Goal: Task Accomplishment & Management: Complete application form

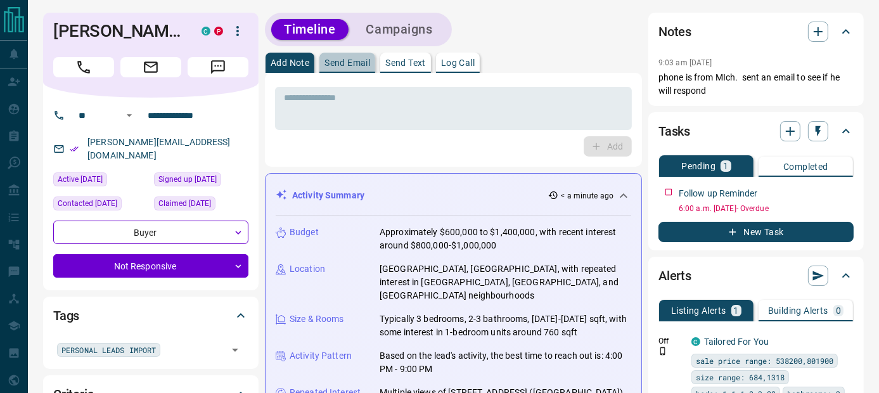
click at [328, 63] on p "Send Email" at bounding box center [347, 62] width 46 height 9
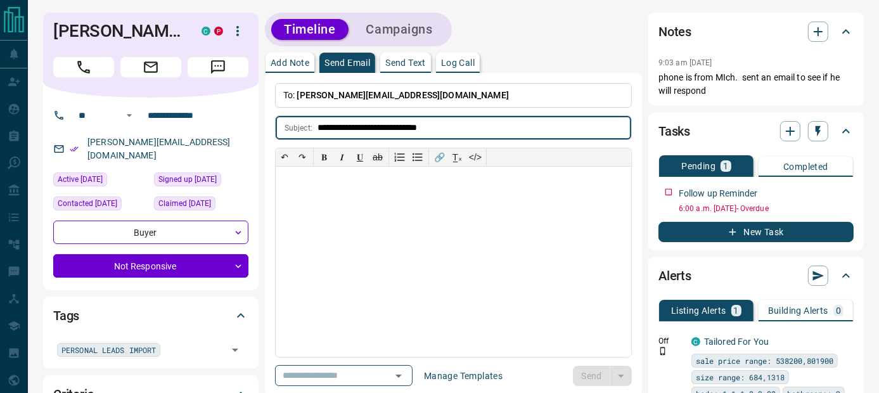
type input "**********"
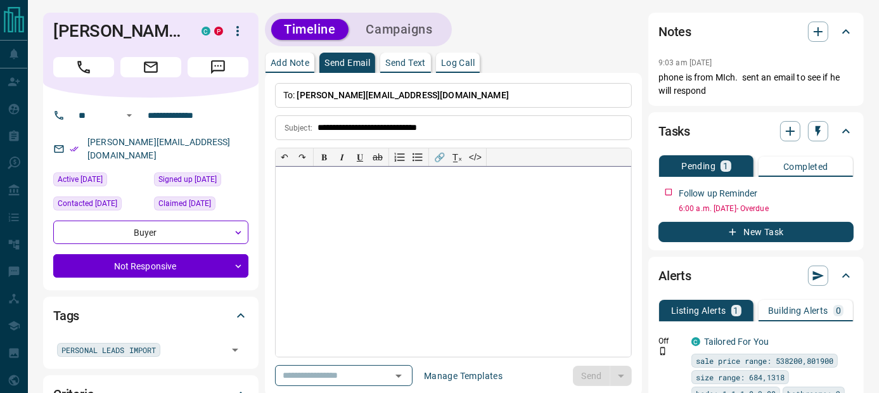
click at [385, 197] on div at bounding box center [453, 262] width 355 height 190
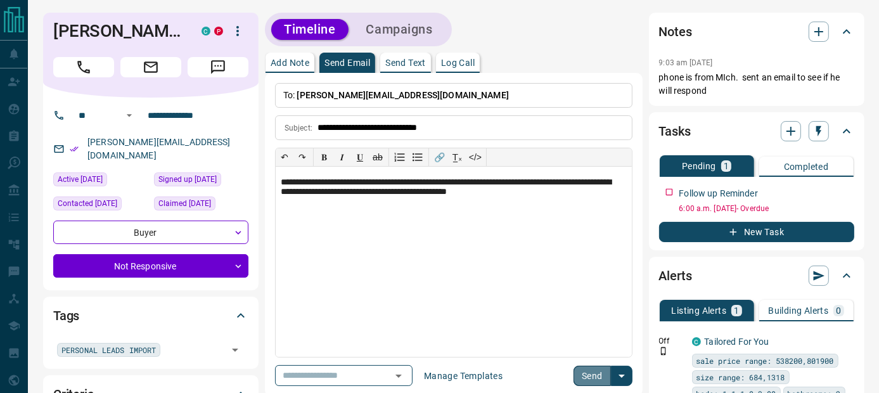
click at [596, 380] on button "Send" at bounding box center [591, 376] width 37 height 20
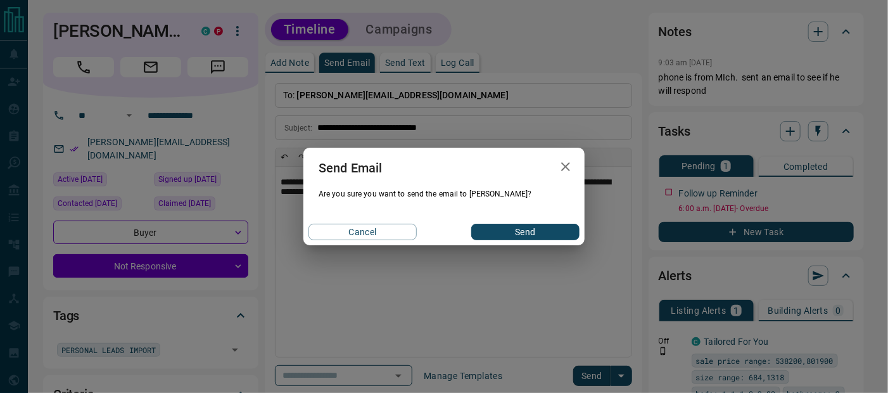
drag, startPoint x: 527, startPoint y: 234, endPoint x: 518, endPoint y: 233, distance: 9.5
click at [526, 234] on button "Send" at bounding box center [525, 232] width 108 height 16
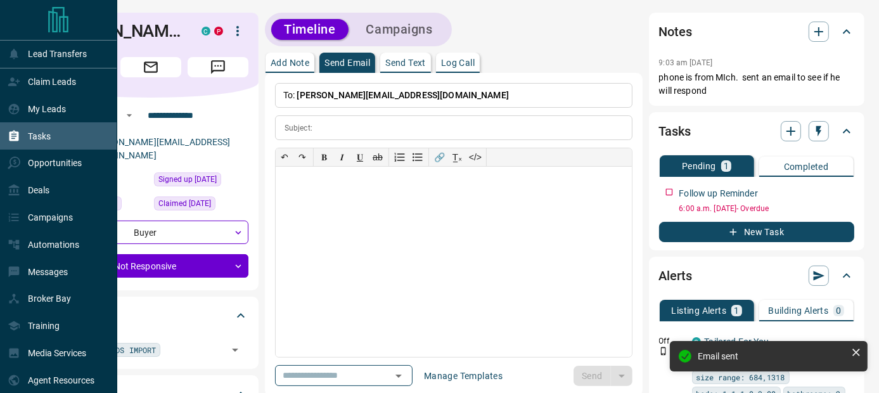
click at [38, 136] on p "Tasks" at bounding box center [39, 136] width 23 height 10
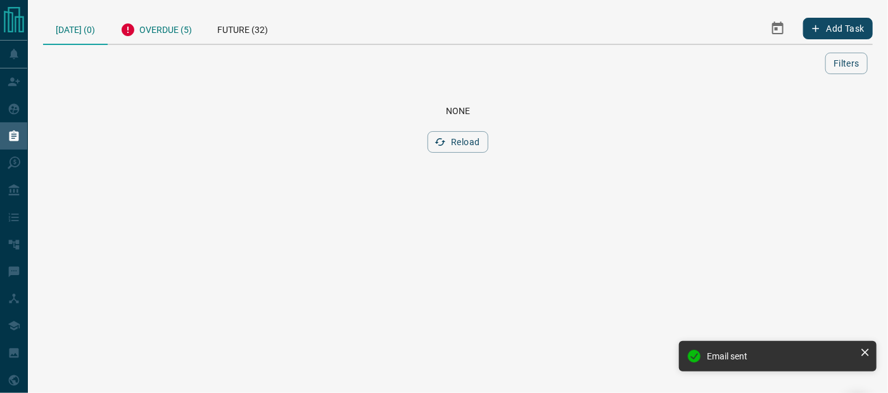
click at [176, 25] on div "Overdue (5)" at bounding box center [156, 28] width 97 height 31
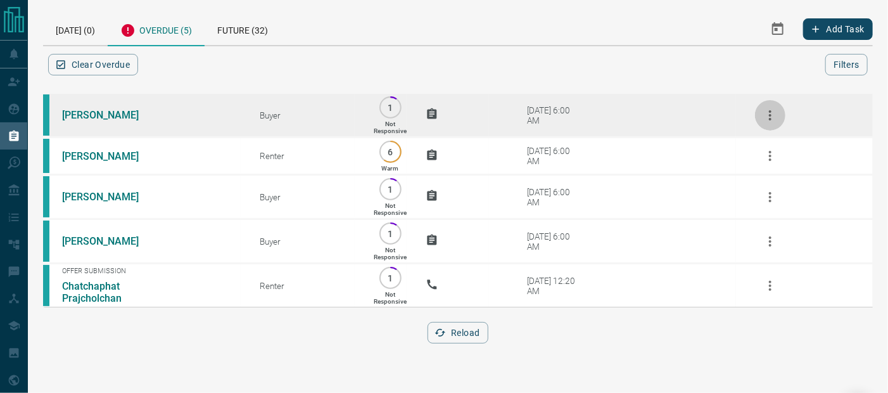
click at [767, 121] on icon "button" at bounding box center [770, 115] width 15 height 15
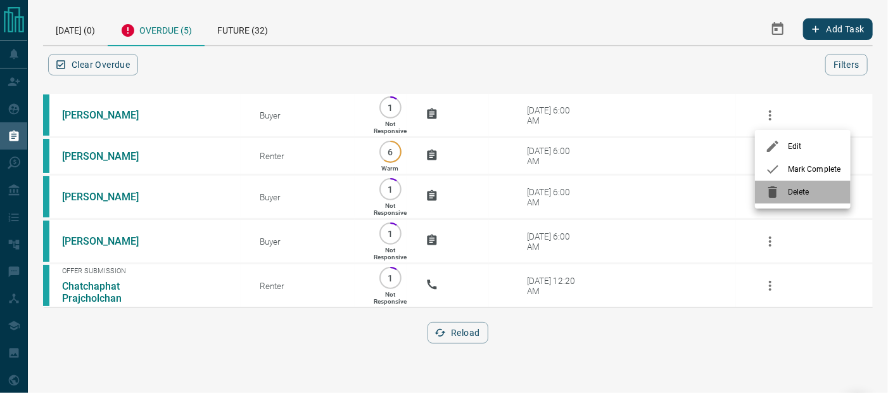
click at [770, 188] on icon at bounding box center [772, 191] width 15 height 15
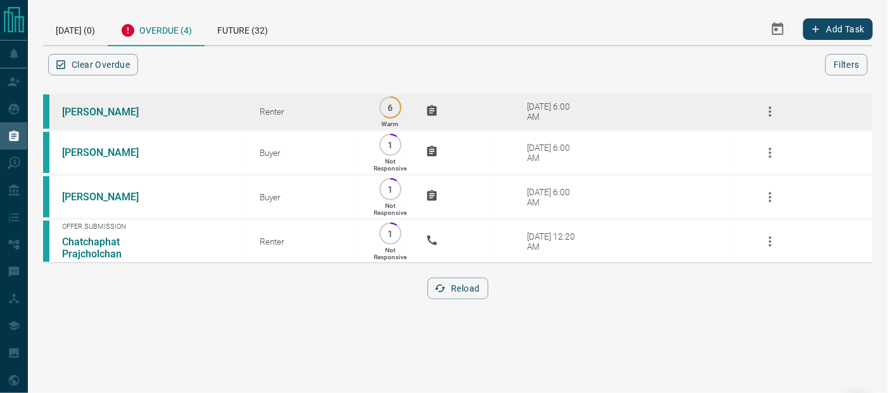
click at [80, 103] on td "[PERSON_NAME]" at bounding box center [142, 111] width 198 height 37
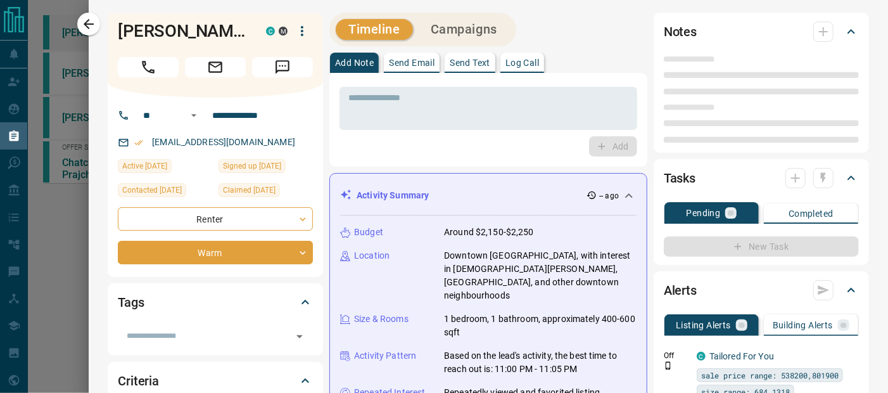
type input "**"
type input "**********"
type input "*"
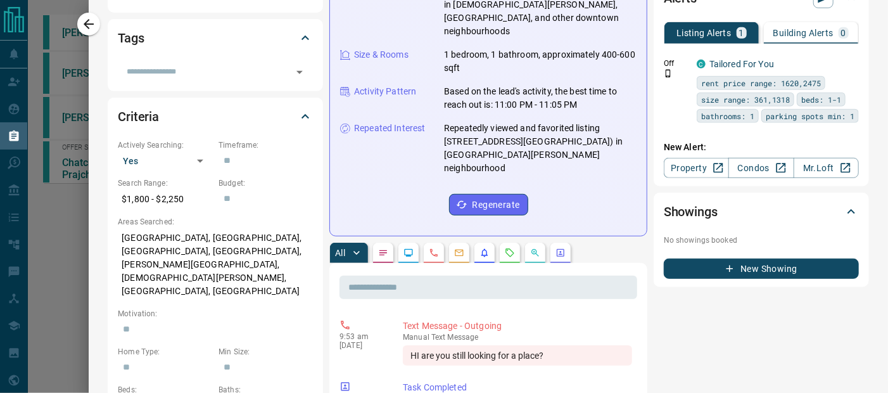
scroll to position [198, 0]
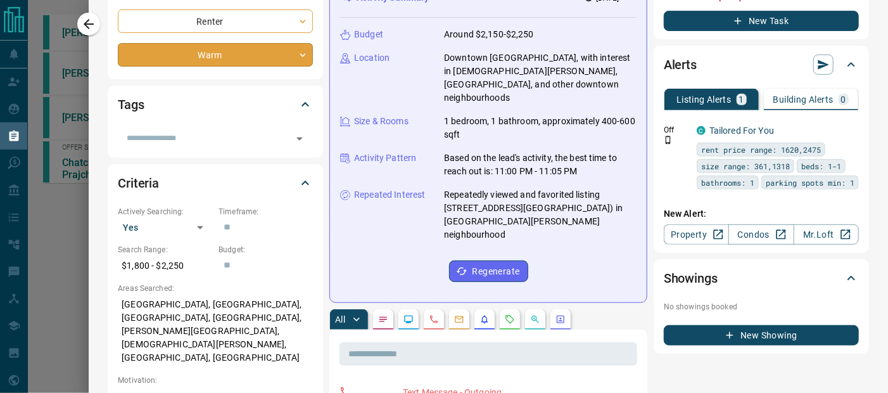
click at [242, 63] on body "**********" at bounding box center [444, 124] width 888 height 248
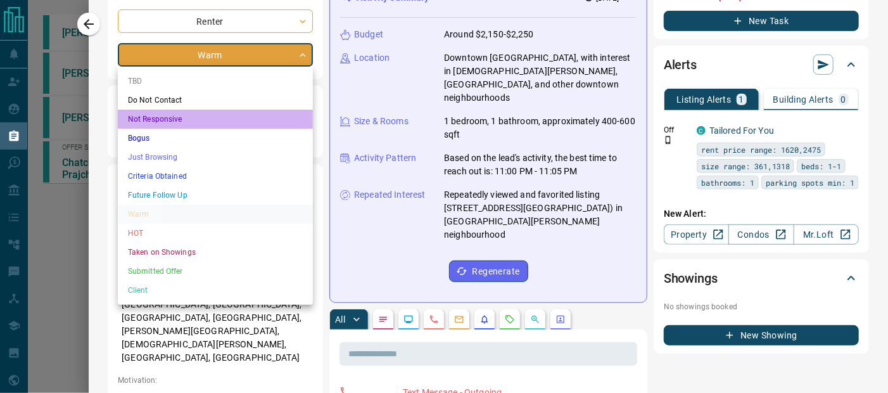
click at [175, 114] on li "Not Responsive" at bounding box center [215, 119] width 195 height 19
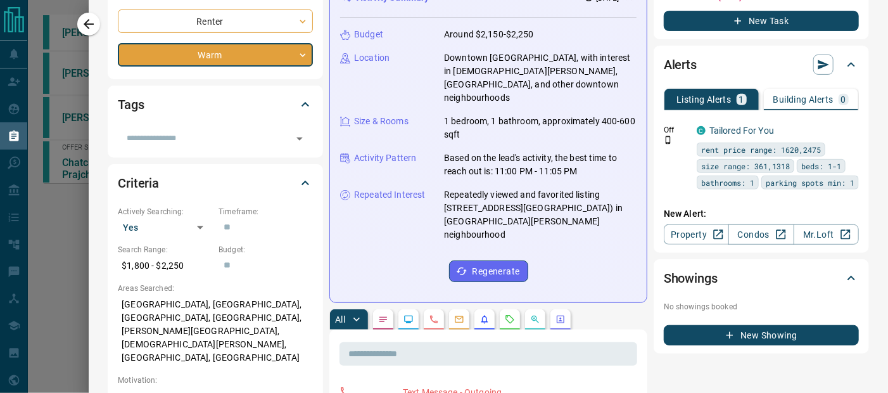
type input "*"
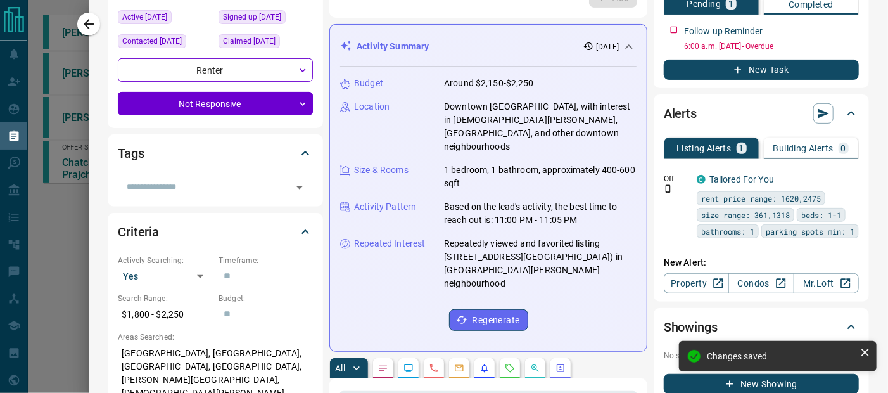
scroll to position [50, 0]
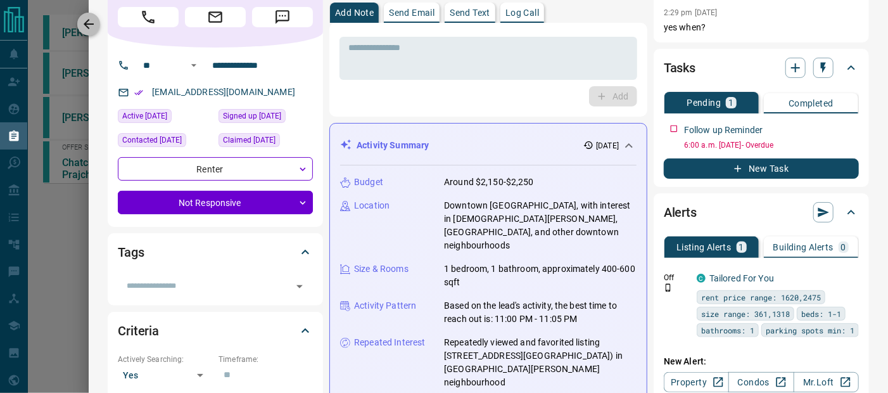
drag, startPoint x: 89, startPoint y: 20, endPoint x: 201, endPoint y: 36, distance: 113.3
click at [89, 22] on icon "button" at bounding box center [88, 23] width 15 height 15
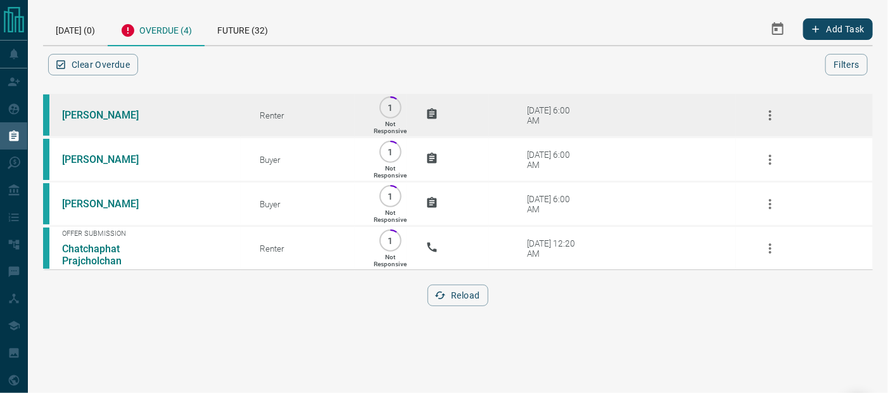
click at [777, 122] on button "button" at bounding box center [770, 115] width 30 height 30
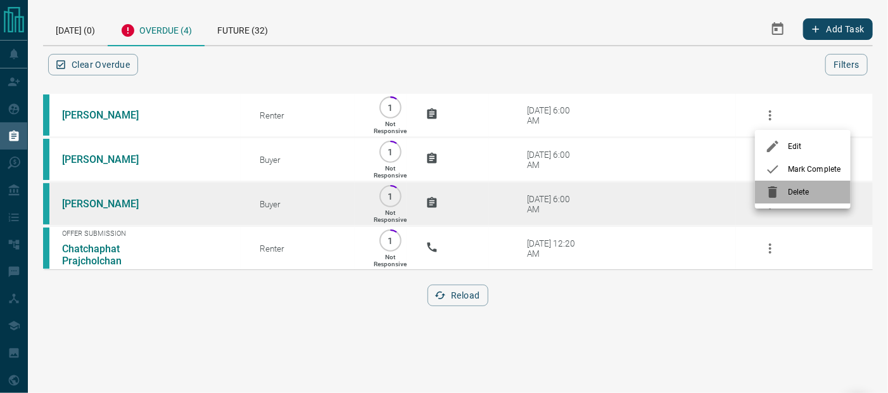
drag, startPoint x: 767, startPoint y: 192, endPoint x: 601, endPoint y: 149, distance: 170.9
click at [766, 191] on icon at bounding box center [772, 191] width 15 height 15
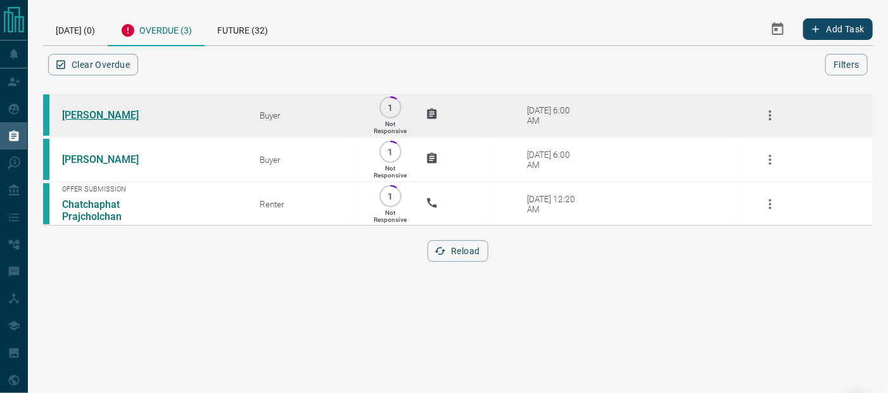
click at [86, 113] on link "[PERSON_NAME]" at bounding box center [109, 115] width 95 height 12
